Goal: Find specific page/section: Find specific page/section

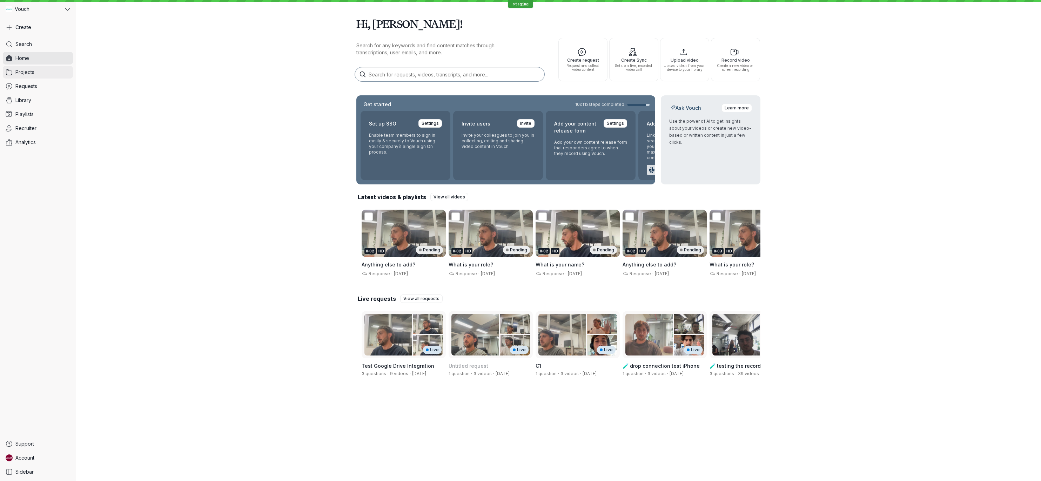
click at [49, 76] on link "Projects" at bounding box center [38, 72] width 70 height 13
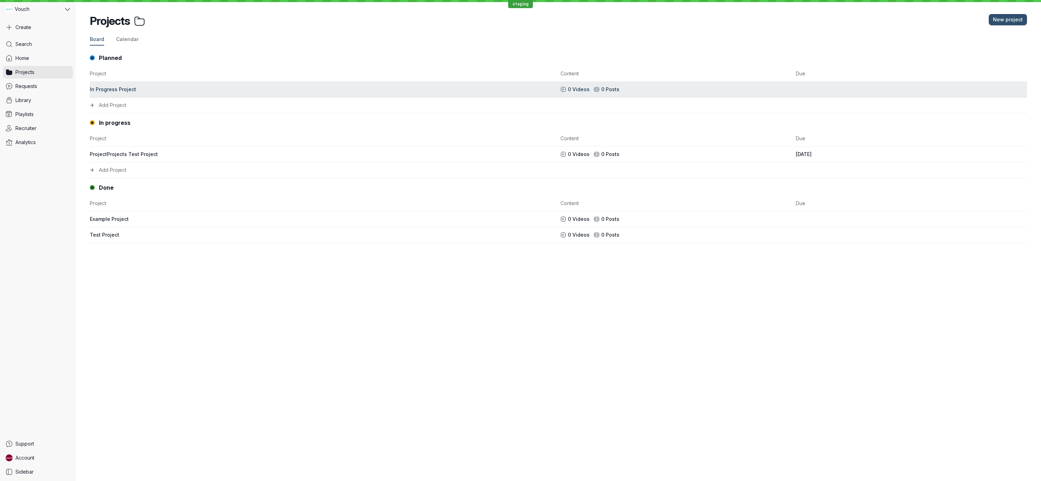
click at [159, 95] on link "In Progress Project 0 Videos 0 Posts" at bounding box center [558, 90] width 937 height 16
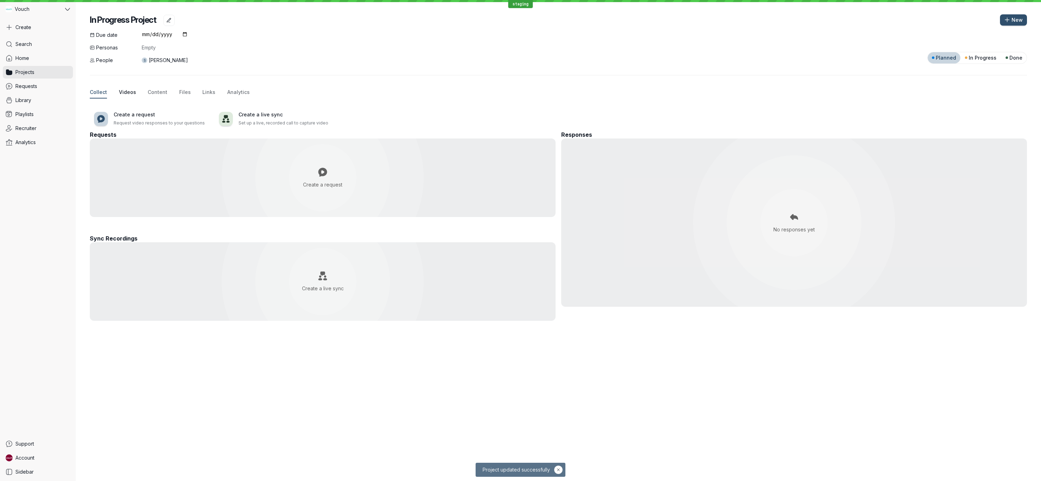
click at [129, 92] on span "Videos" at bounding box center [127, 92] width 17 height 7
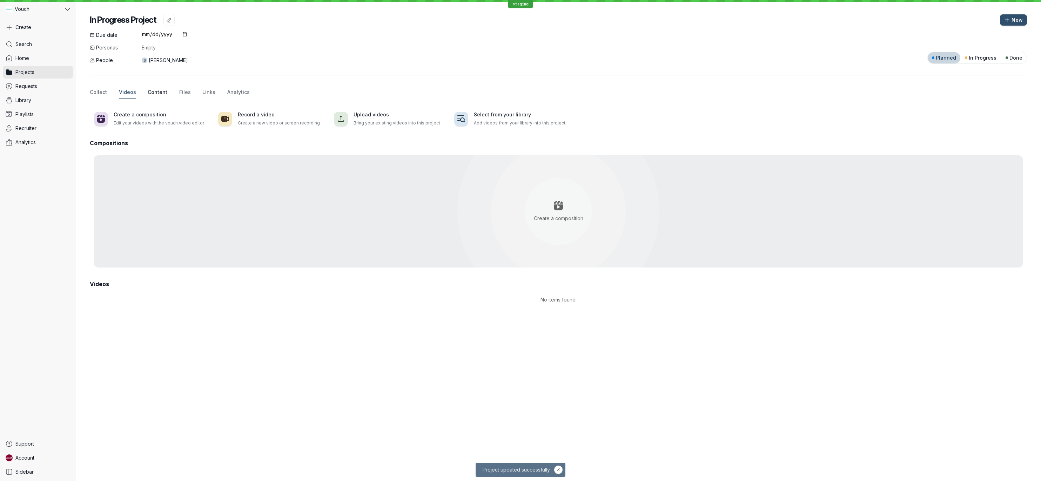
click at [155, 93] on span "Content" at bounding box center [158, 92] width 20 height 7
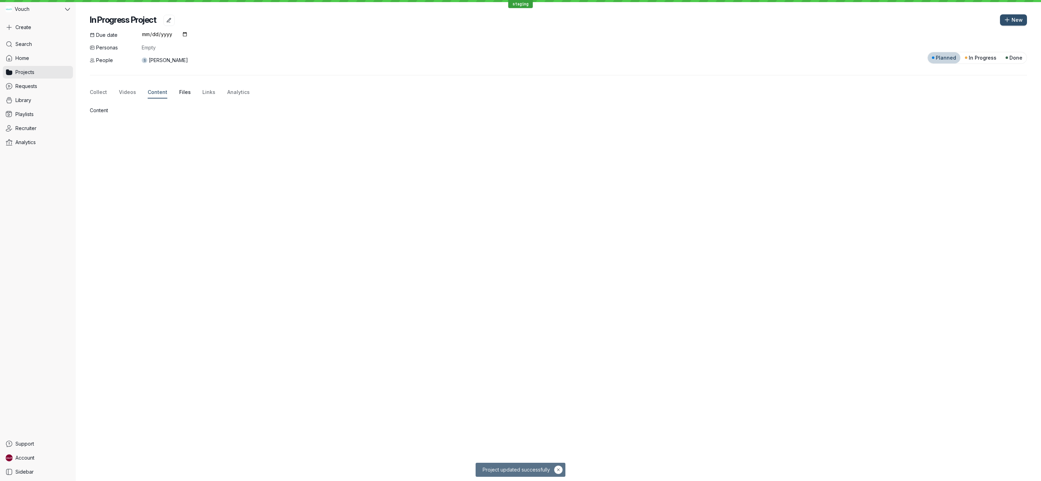
click at [179, 92] on span "Files" at bounding box center [185, 92] width 12 height 7
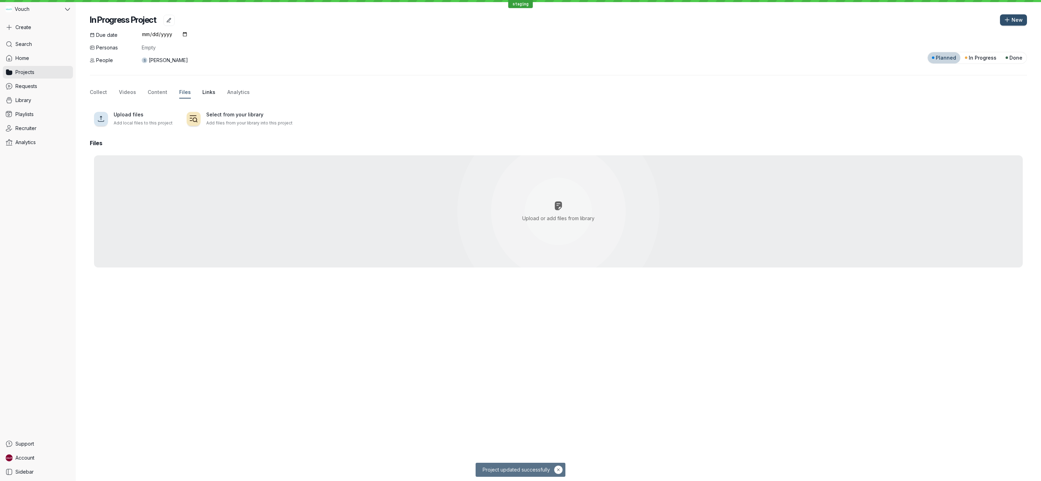
click at [205, 92] on span "Links" at bounding box center [208, 92] width 13 height 7
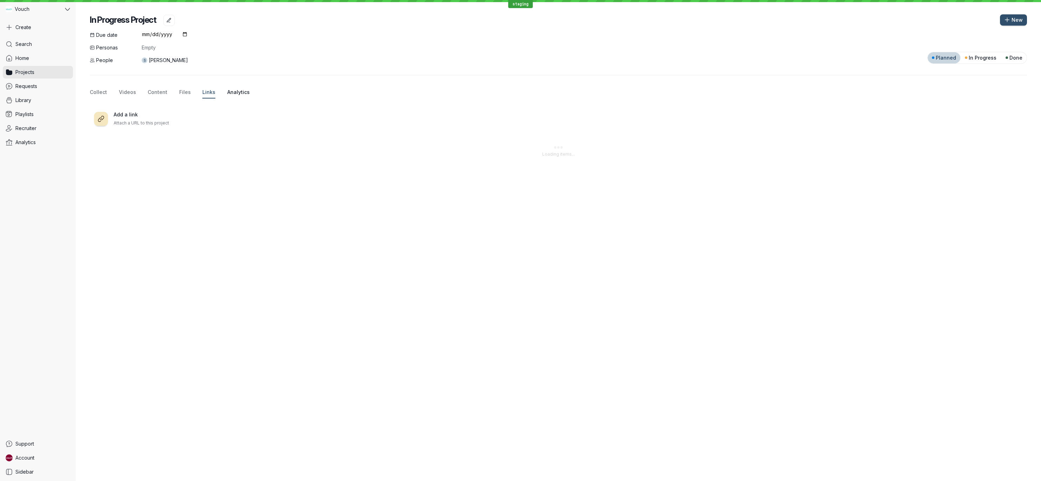
click at [231, 92] on span "Analytics" at bounding box center [238, 92] width 22 height 7
